Goal: Transaction & Acquisition: Purchase product/service

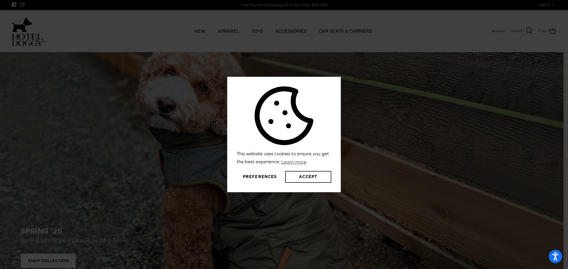
click at [304, 178] on button "Accept" at bounding box center [308, 177] width 46 height 12
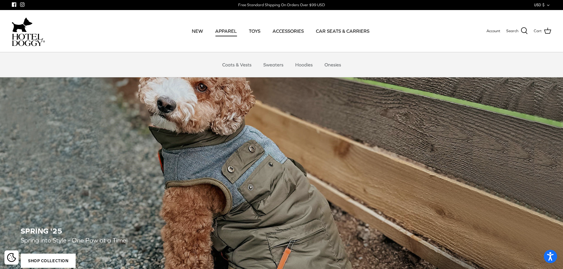
click at [227, 33] on link "APPAREL" at bounding box center [226, 31] width 32 height 20
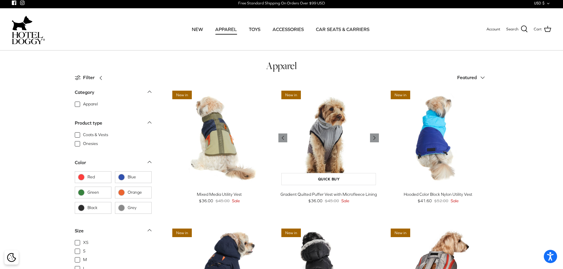
scroll to position [89, 0]
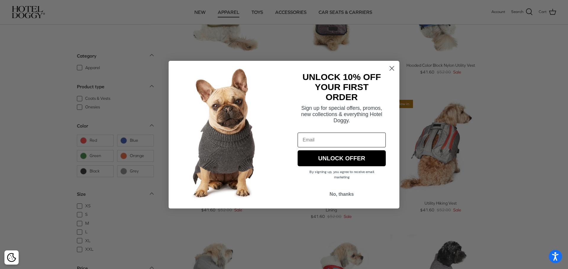
click at [391, 67] on circle "Close dialog" at bounding box center [392, 68] width 10 height 10
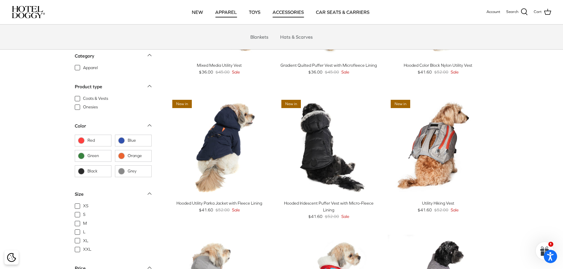
click at [291, 12] on link "ACCESSORIES" at bounding box center [288, 12] width 42 height 20
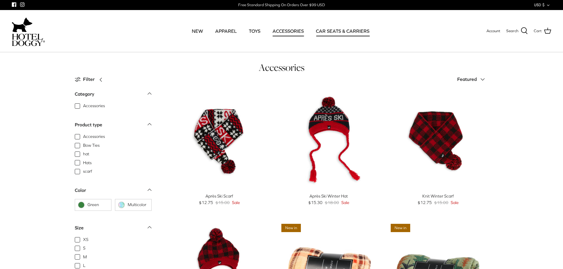
click at [373, 35] on link "CAR SEATS & CARRIERS" at bounding box center [343, 31] width 64 height 20
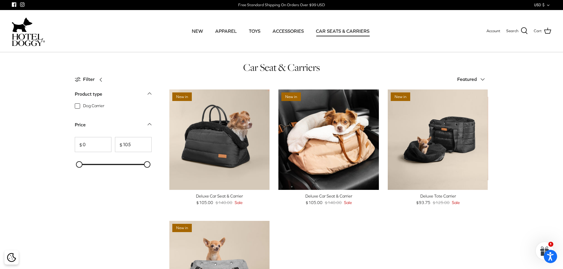
scroll to position [148, 0]
